Goal: Task Accomplishment & Management: Manage account settings

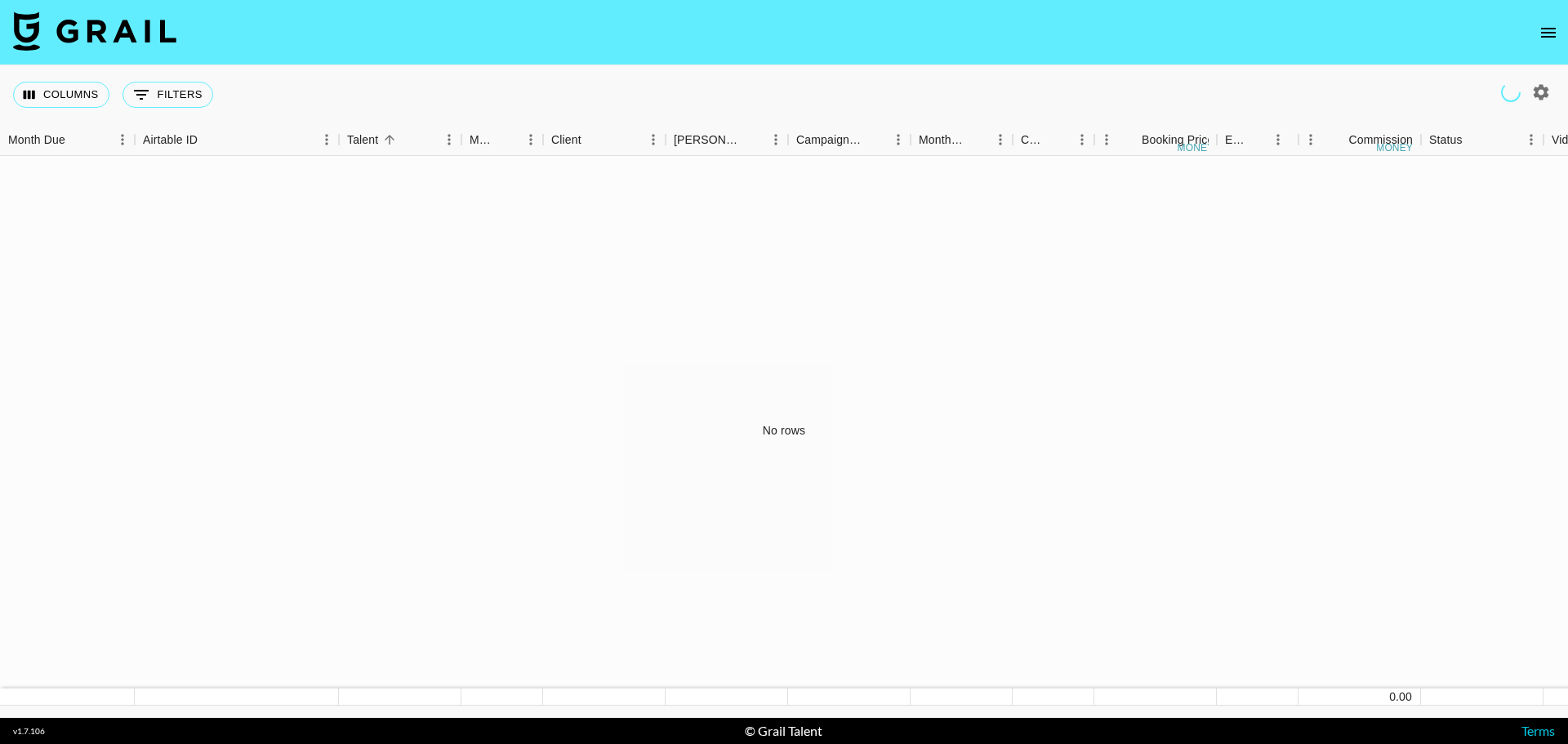
click at [1541, 48] on nav at bounding box center [784, 33] width 1568 height 66
click at [1547, 38] on icon "open drawer" at bounding box center [1549, 33] width 20 height 20
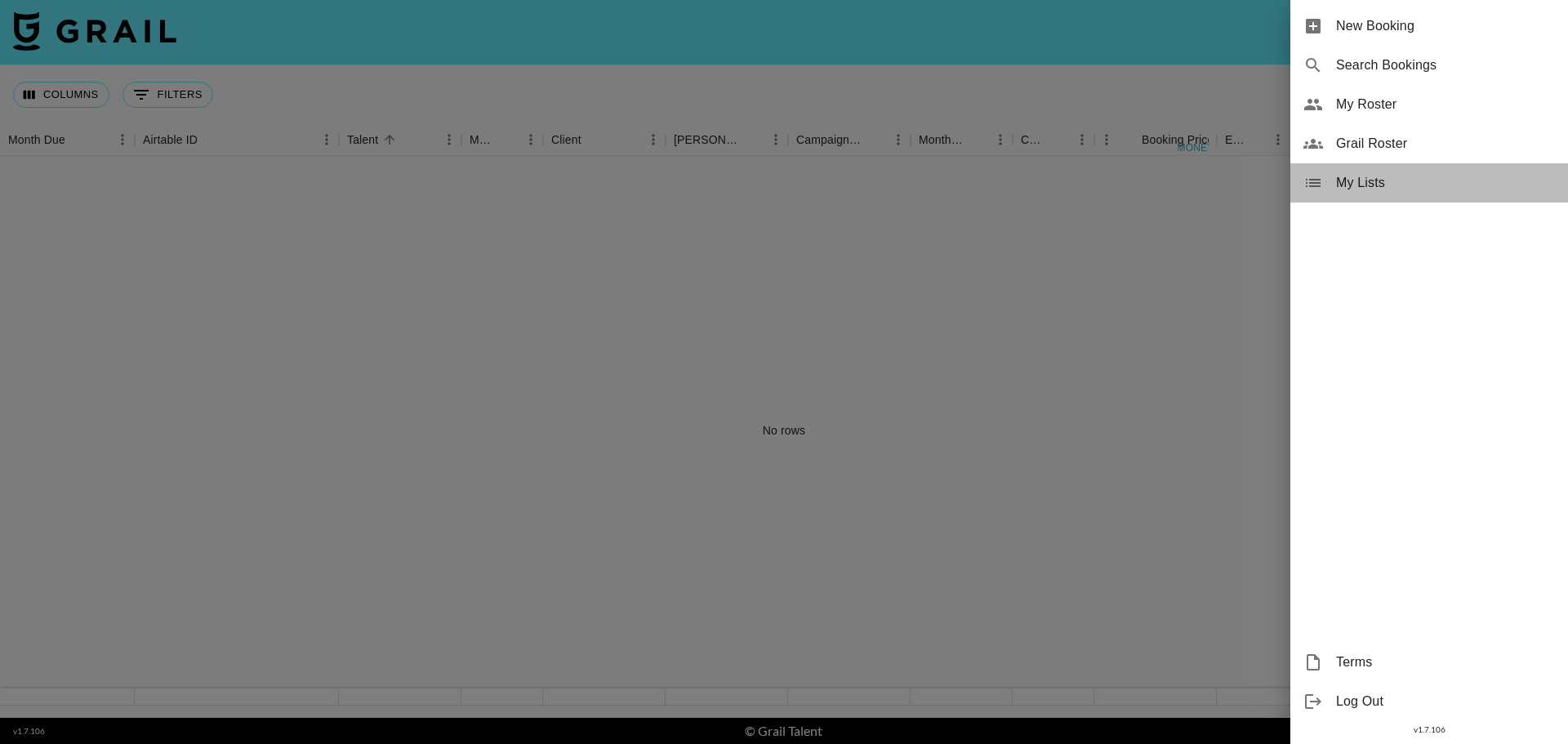
click at [1398, 181] on span "My Lists" at bounding box center [1445, 184] width 218 height 20
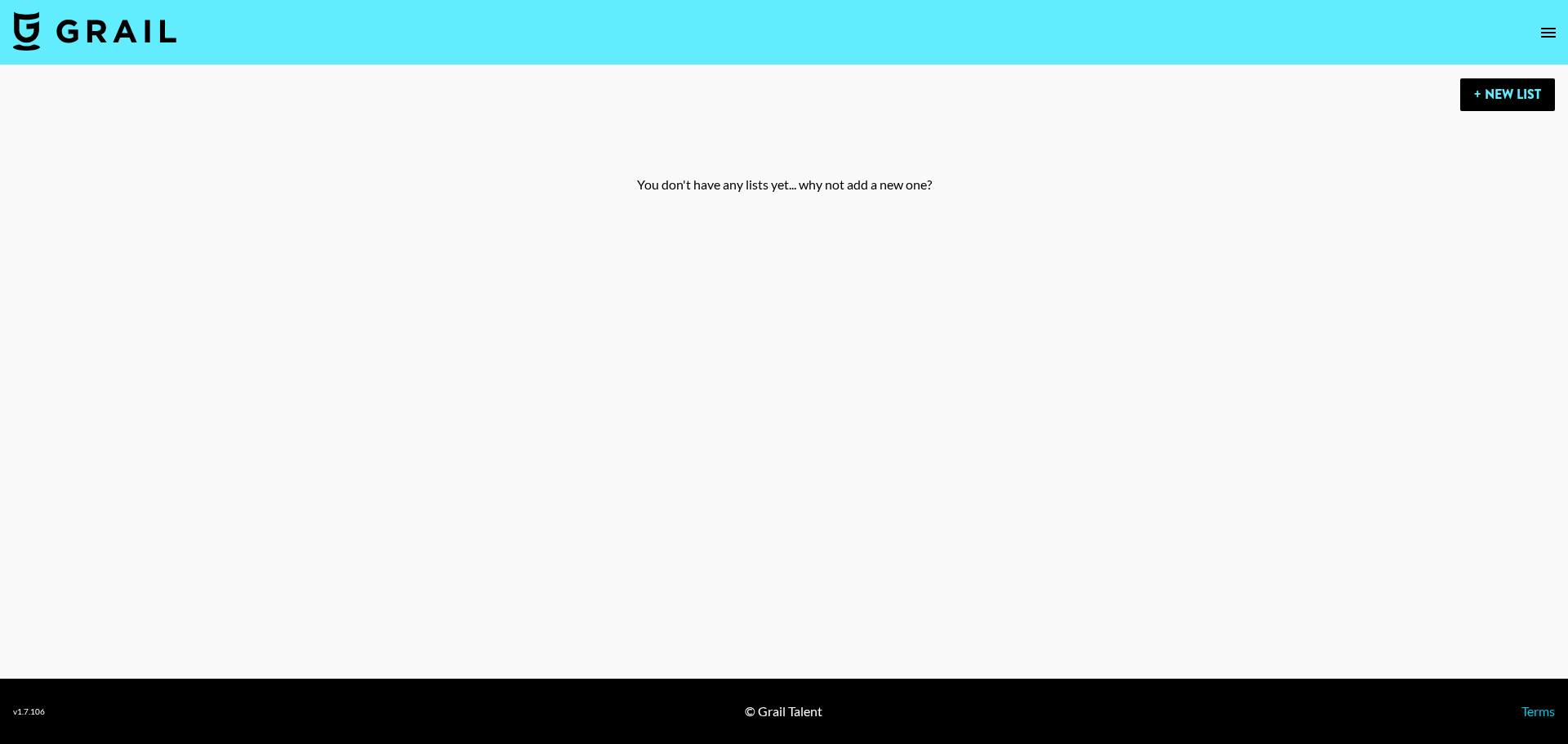
click at [1558, 22] on button "open drawer" at bounding box center [1548, 32] width 33 height 33
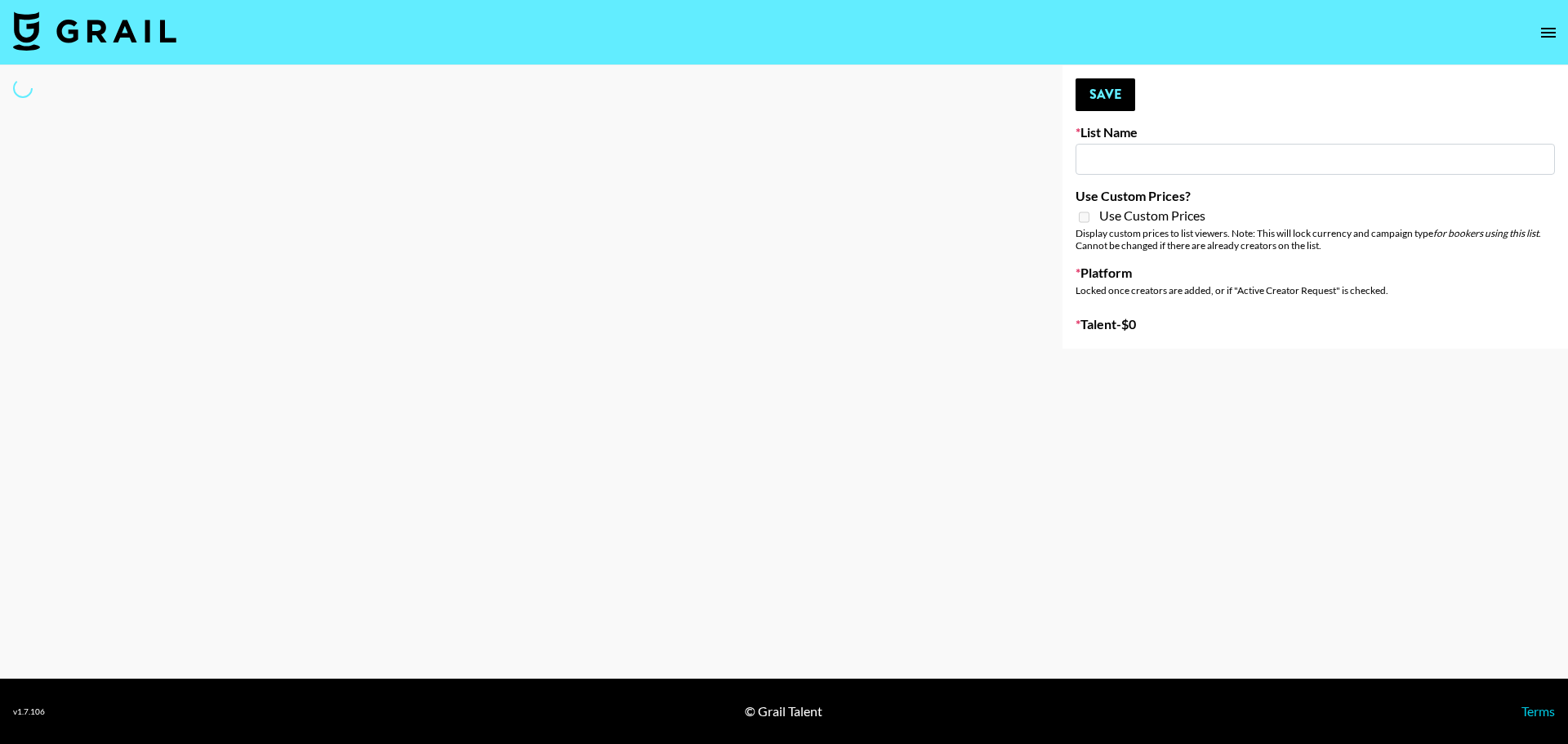
click at [1452, 369] on main "Your changes have been saved! Save List Name Use Custom Prices? Use Custom Pric…" at bounding box center [784, 372] width 1568 height 613
type input "Evry Jewels"
checkbox input "true"
select select "Brand"
